Goal: Task Accomplishment & Management: Complete application form

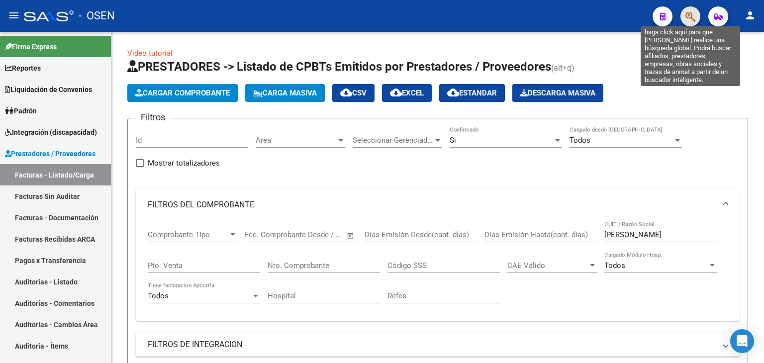
click at [692, 15] on icon "button" at bounding box center [690, 16] width 10 height 11
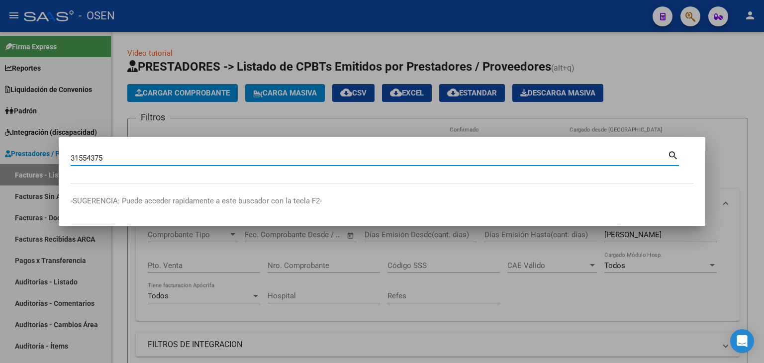
type input "31554375"
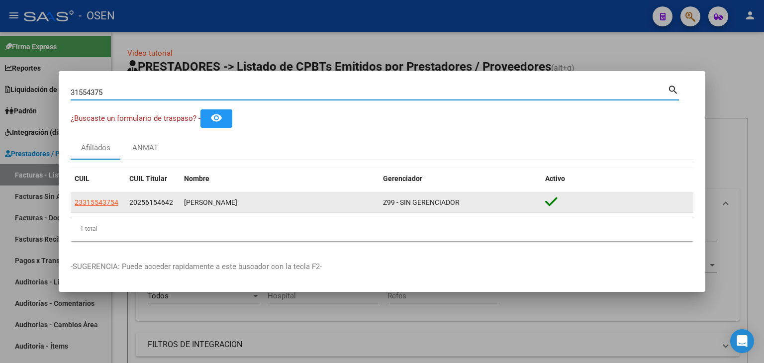
click at [111, 199] on span "23315543754" at bounding box center [97, 202] width 44 height 8
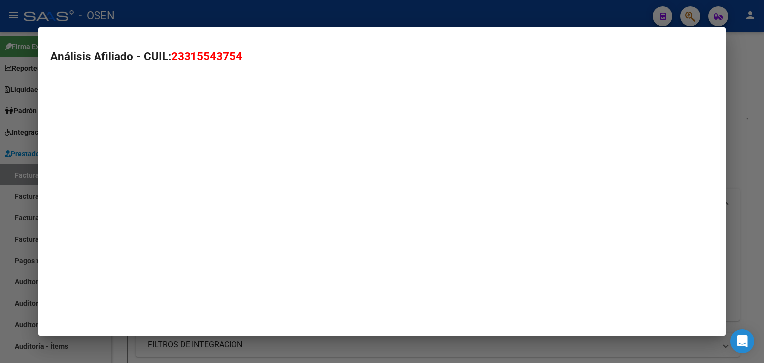
type textarea "23315543754"
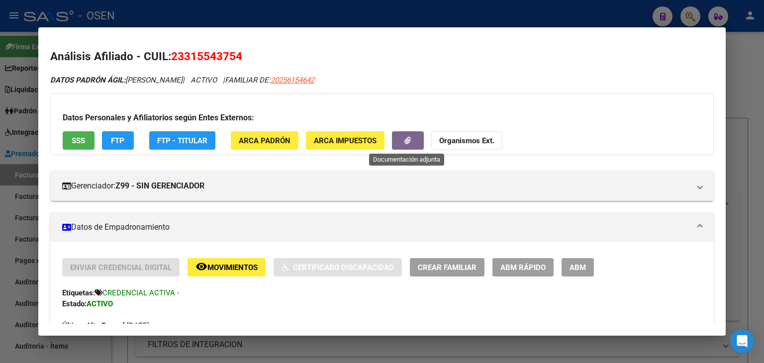
click at [400, 144] on button "button" at bounding box center [408, 140] width 32 height 18
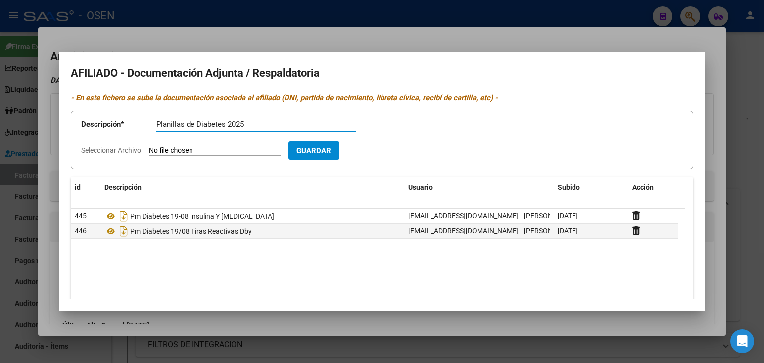
type input "Planillas de Diabetes 2025"
click at [149, 146] on input "Seleccionar Archivo" at bounding box center [215, 150] width 132 height 9
drag, startPoint x: 261, startPoint y: 148, endPoint x: 256, endPoint y: 146, distance: 5.4
click at [257, 147] on input "Seleccionar Archivo" at bounding box center [215, 150] width 132 height 9
type input "C:\fakepath\elisabethcanyassodni31554375.zip"
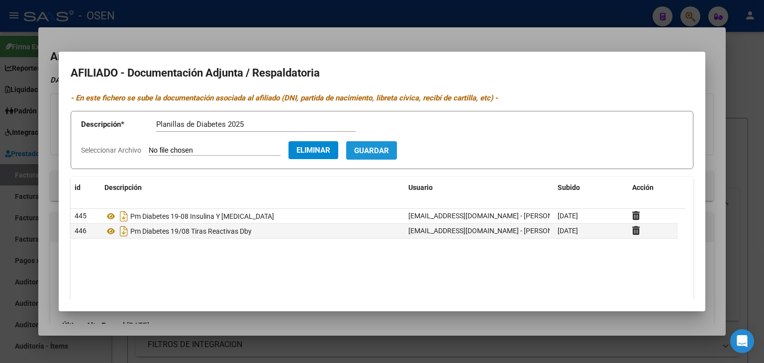
click at [386, 155] on span "Guardar" at bounding box center [371, 150] width 35 height 9
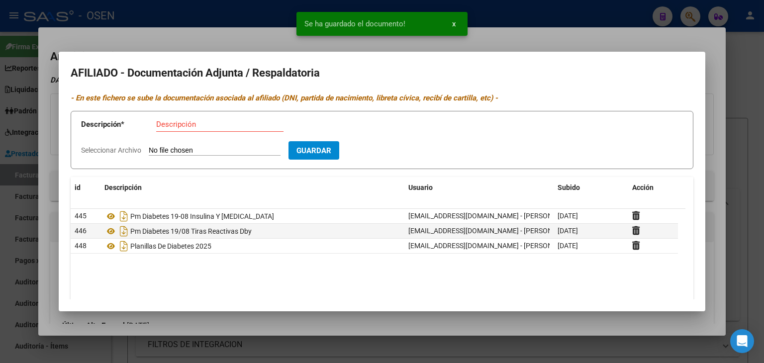
click at [542, 14] on div at bounding box center [382, 181] width 764 height 363
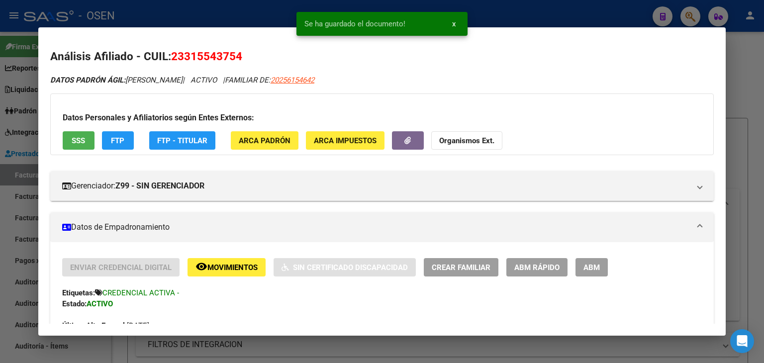
click at [541, 14] on div at bounding box center [382, 181] width 764 height 363
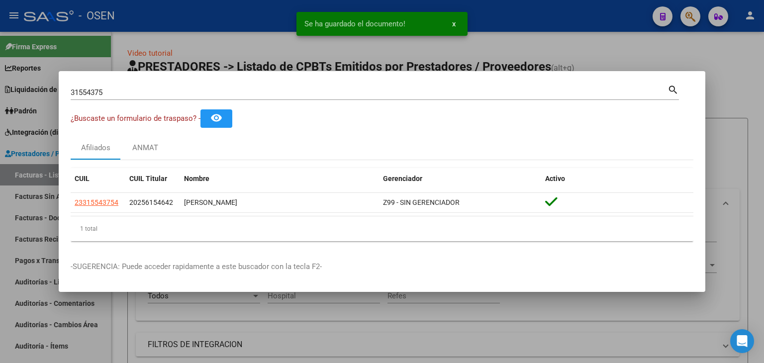
click at [541, 14] on div at bounding box center [382, 181] width 764 height 363
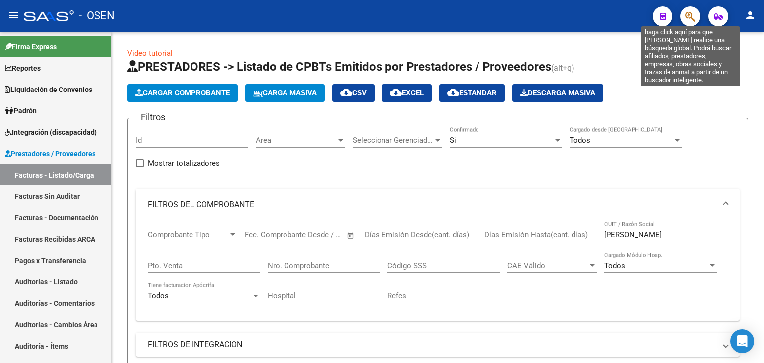
click at [687, 20] on icon "button" at bounding box center [690, 16] width 10 height 11
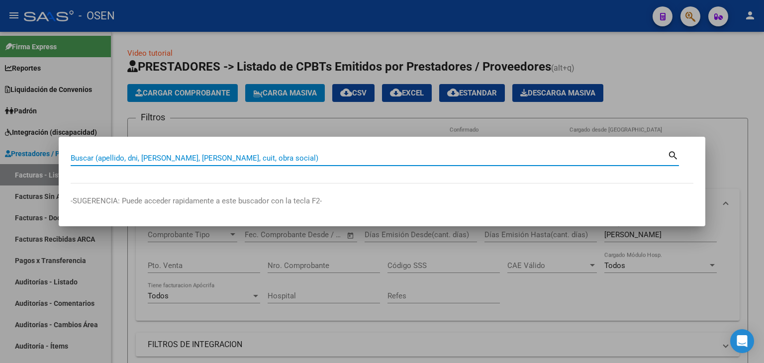
paste input "23315543754"
type input "23315543754"
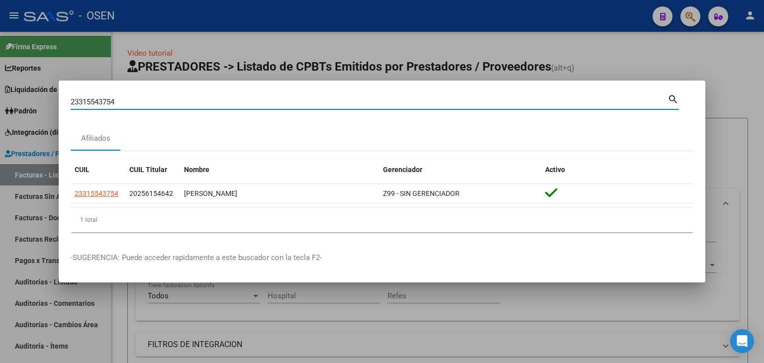
drag, startPoint x: 119, startPoint y: 101, endPoint x: 61, endPoint y: 101, distance: 57.7
click at [61, 101] on mat-dialog-content "23315543754 Buscar (apellido, dni, cuil, nro traspaso, cuit, obra social) searc…" at bounding box center [382, 167] width 647 height 148
paste input "[PERSON_NAME]"
type input "[PERSON_NAME]"
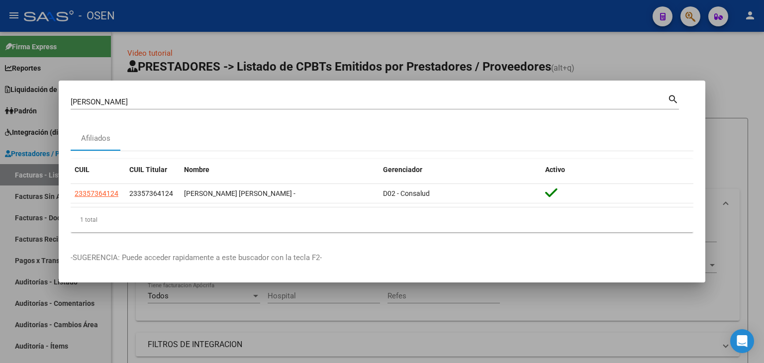
drag, startPoint x: 123, startPoint y: 193, endPoint x: 60, endPoint y: 193, distance: 63.2
click at [60, 193] on mat-dialog-content "[PERSON_NAME] (apellido, dni, cuil, nro traspaso, cuit, obra social) search Afi…" at bounding box center [382, 167] width 647 height 148
copy datatable-body-row "23357364124"
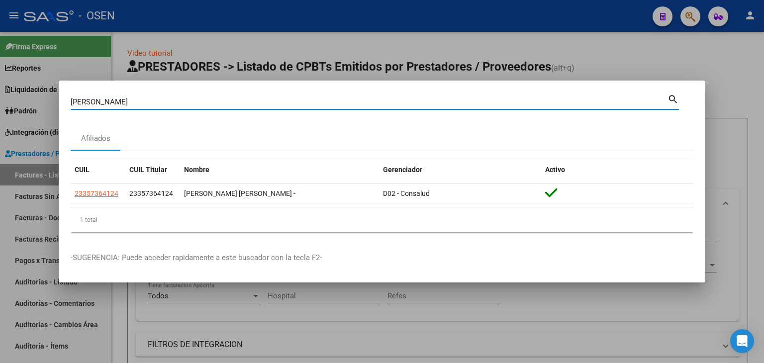
drag, startPoint x: 109, startPoint y: 100, endPoint x: 48, endPoint y: 99, distance: 61.2
click at [48, 100] on div "[PERSON_NAME] (apellido, dni, cuil, nro traspaso, cuit, obra social) search Afi…" at bounding box center [382, 181] width 764 height 363
paste input "27179605223"
type input "27179605223"
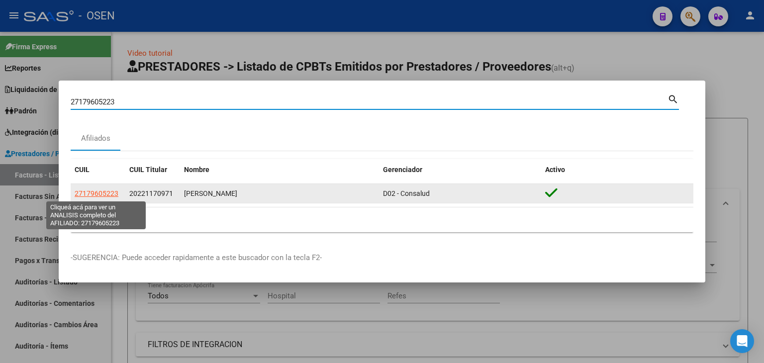
click at [90, 195] on span "27179605223" at bounding box center [97, 193] width 44 height 8
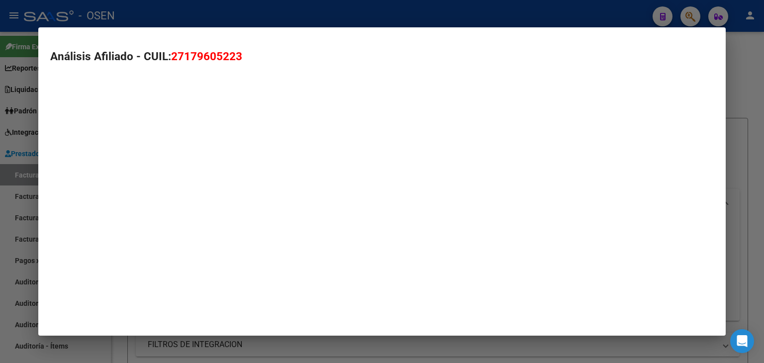
type textarea "27179605223"
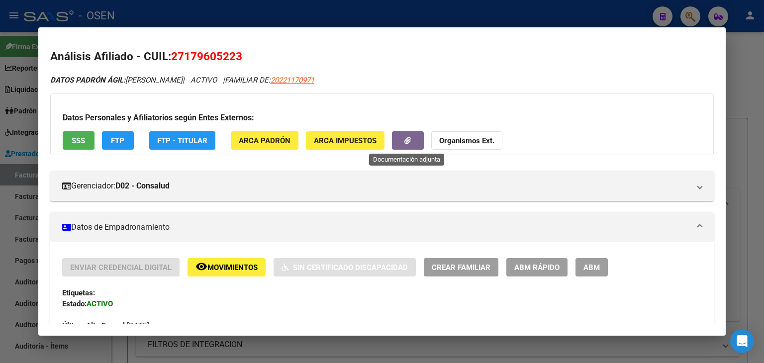
click at [414, 141] on button "button" at bounding box center [408, 140] width 32 height 18
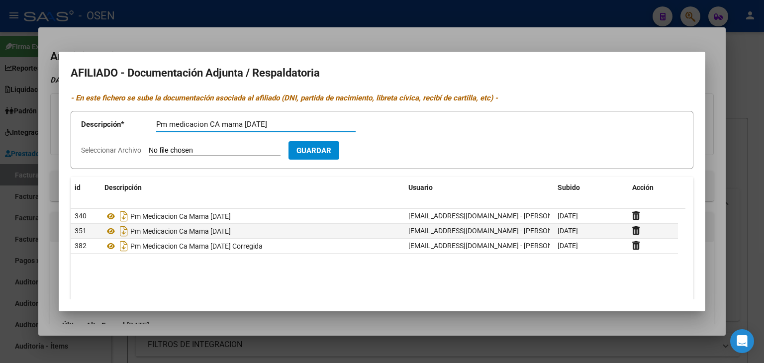
type input "Pm medicacion CA mama [DATE]"
click at [195, 150] on input "Seleccionar Archivo" at bounding box center [215, 150] width 132 height 9
type input "C:\fakepath\RECETA AGOSTO TELLO.jpg"
click at [383, 162] on form "Descripción * Pm medicacion CA mama [DATE] Descripción Seleccionar Archivo Elim…" at bounding box center [382, 140] width 623 height 58
click at [389, 151] on span "Guardar" at bounding box center [371, 150] width 35 height 9
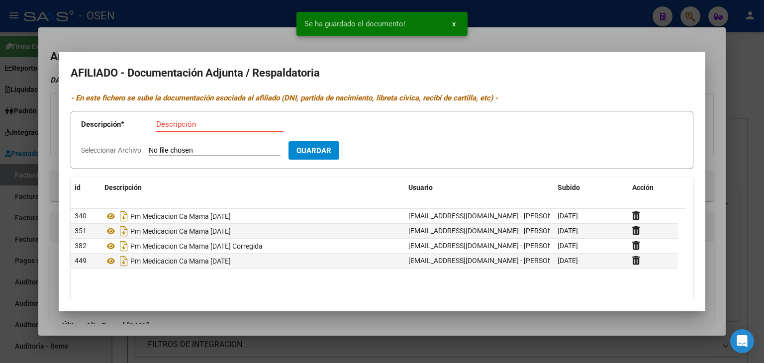
click at [555, 12] on div at bounding box center [382, 181] width 764 height 363
